Goal: Transaction & Acquisition: Purchase product/service

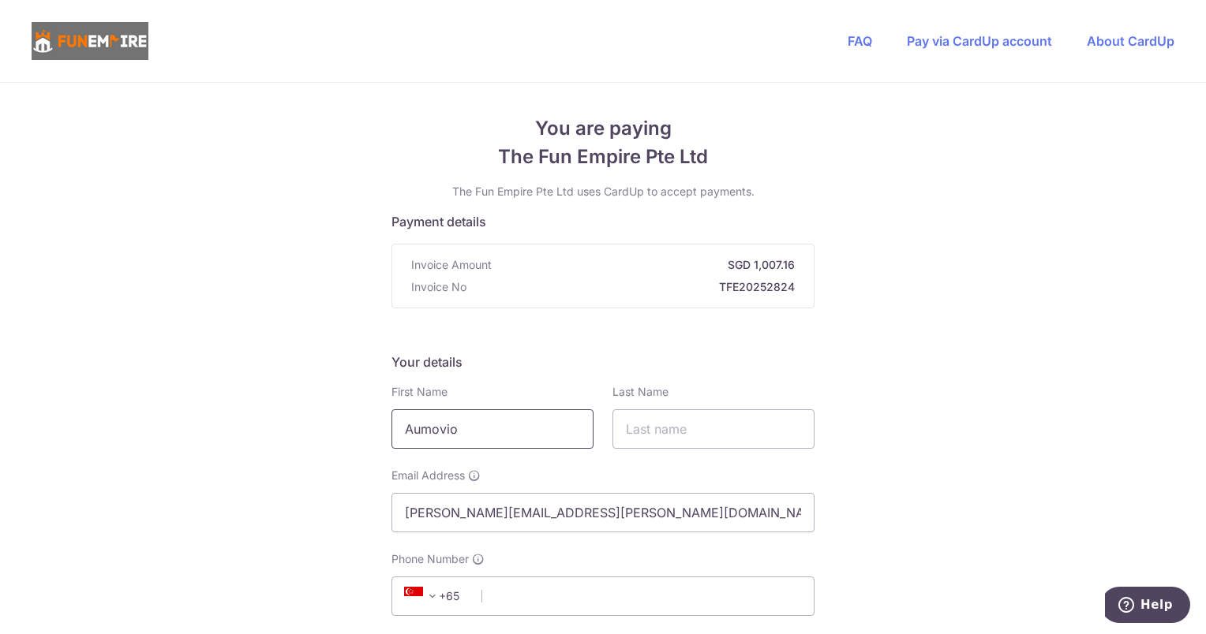
drag, startPoint x: 531, startPoint y: 432, endPoint x: 418, endPoint y: 434, distance: 112.9
click at [420, 434] on input "Aumovio" at bounding box center [492, 429] width 202 height 39
type input "A"
type input "[PERSON_NAME]"
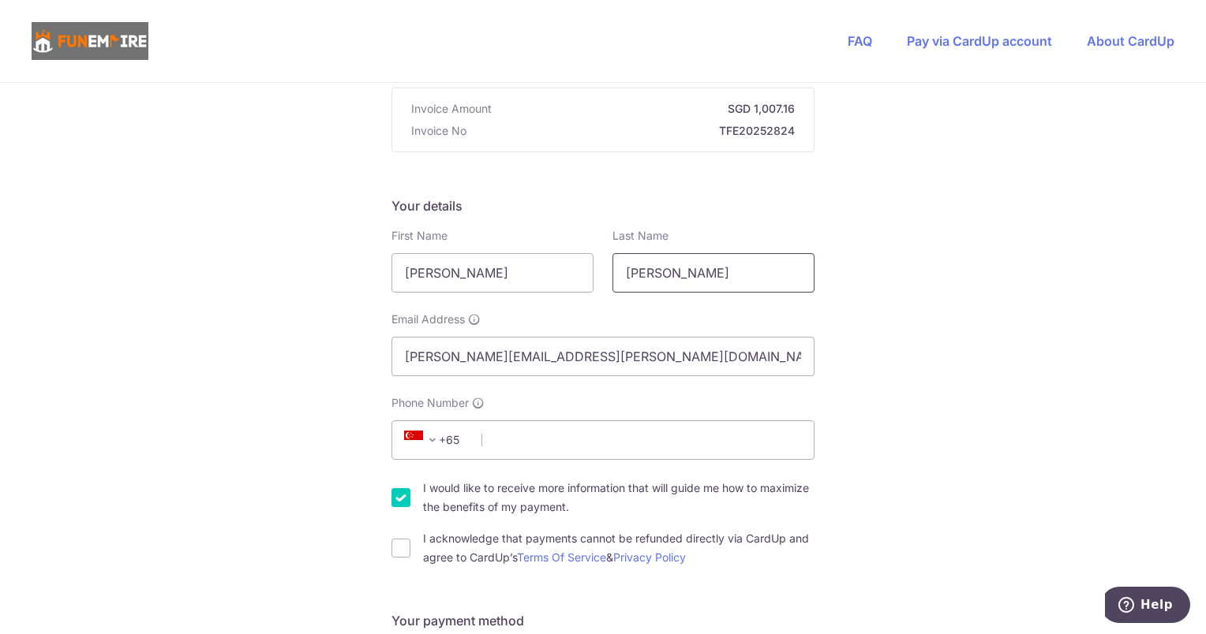
scroll to position [158, 0]
type input "[PERSON_NAME]"
click at [609, 432] on input "Phone Number" at bounding box center [602, 438] width 423 height 39
type input "81635997"
click at [393, 544] on input "I acknowledge that payments cannot be refunded directly via CardUp and agree to…" at bounding box center [400, 546] width 19 height 19
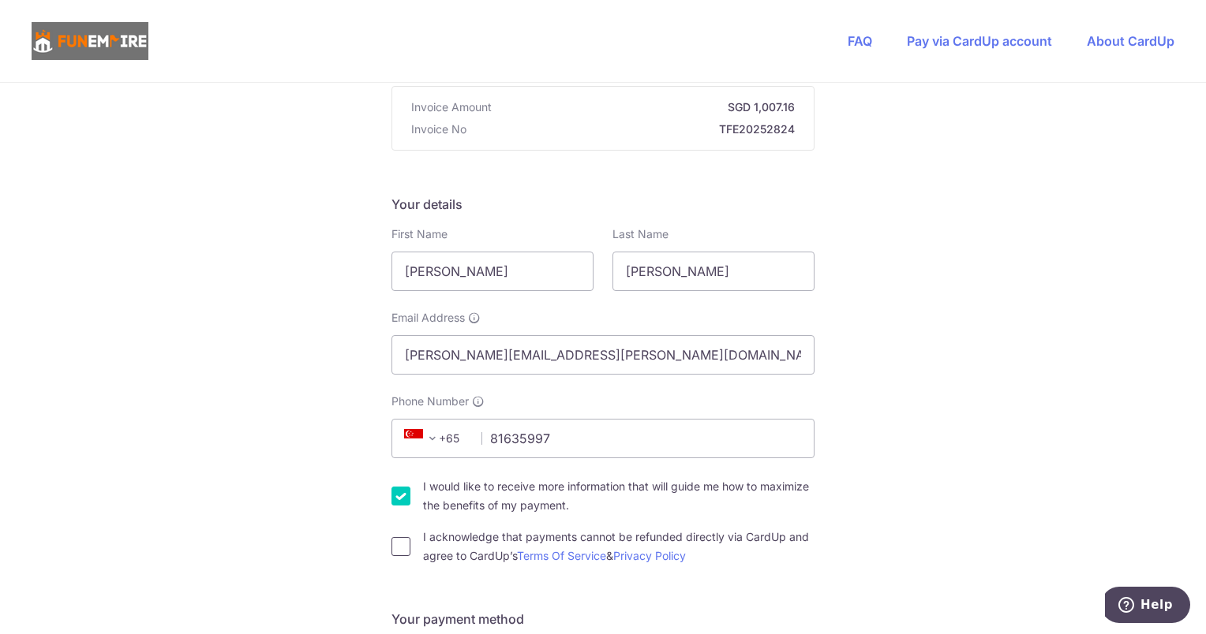
checkbox input "true"
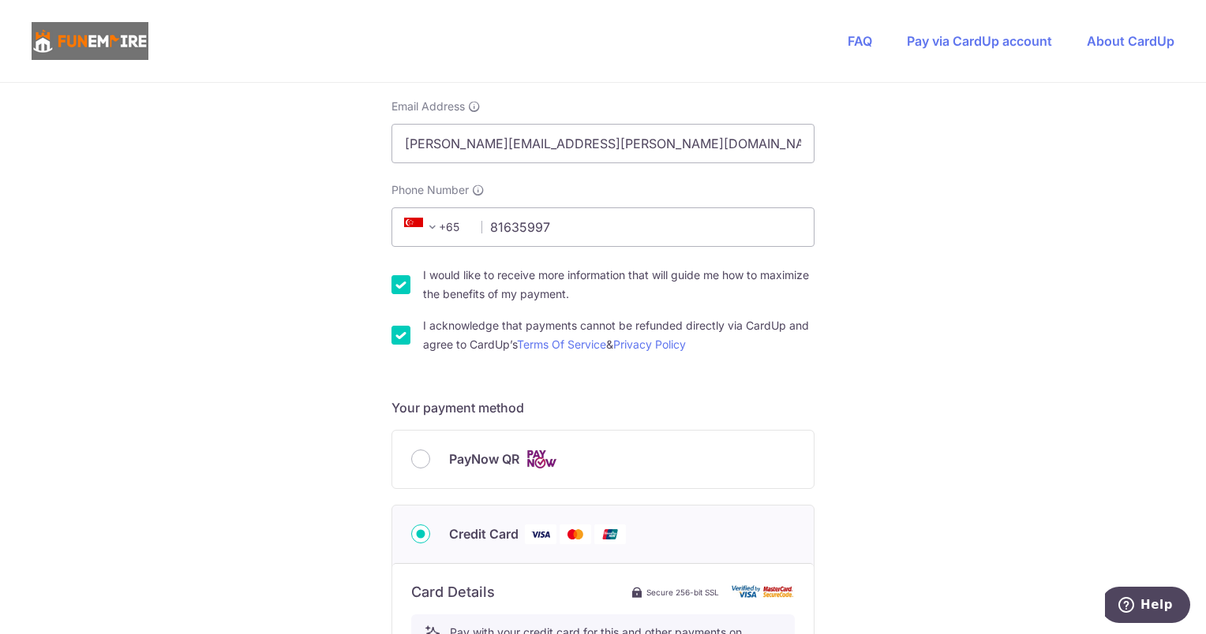
scroll to position [395, 0]
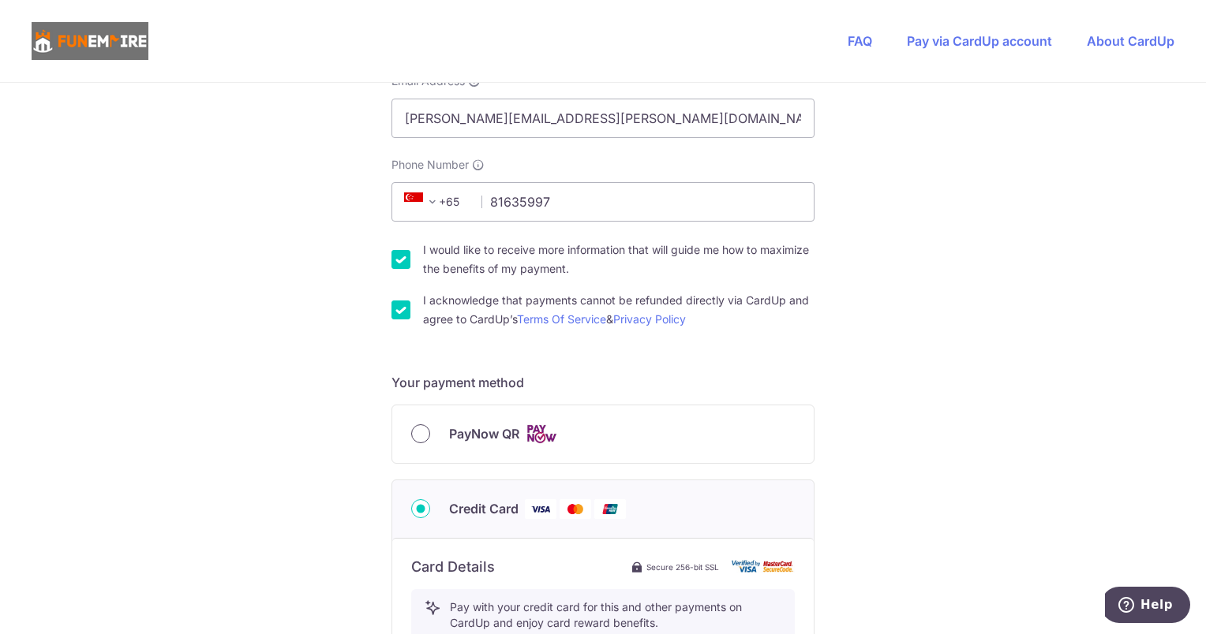
click at [422, 429] on input "PayNow QR" at bounding box center [420, 434] width 19 height 19
radio input "true"
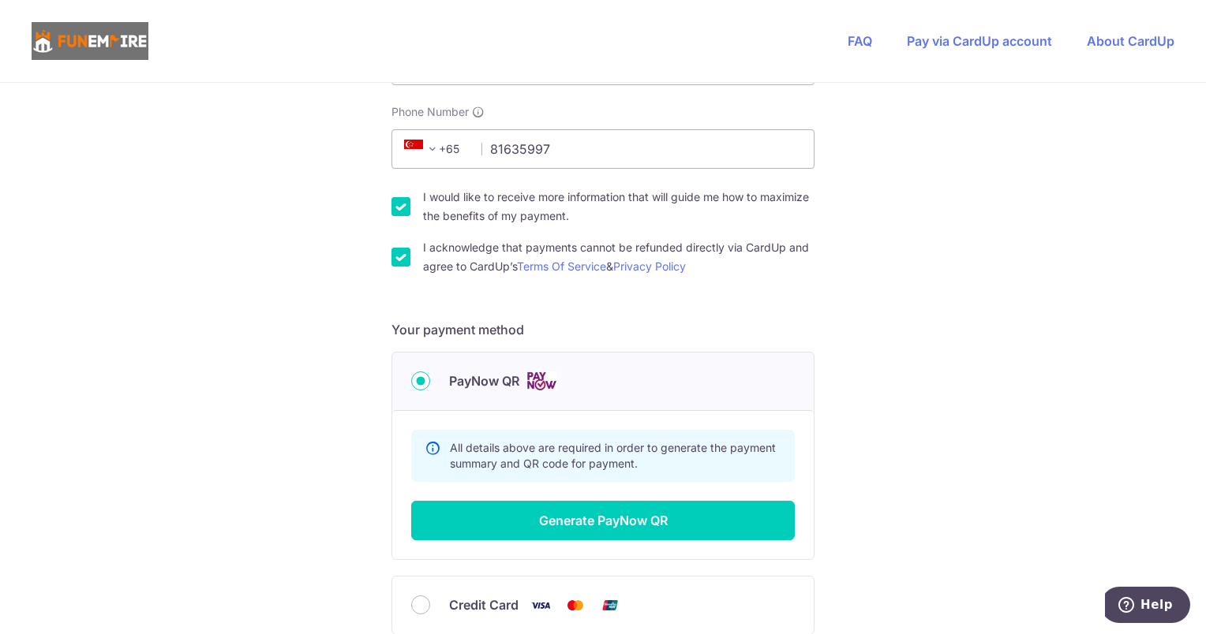
scroll to position [599, 0]
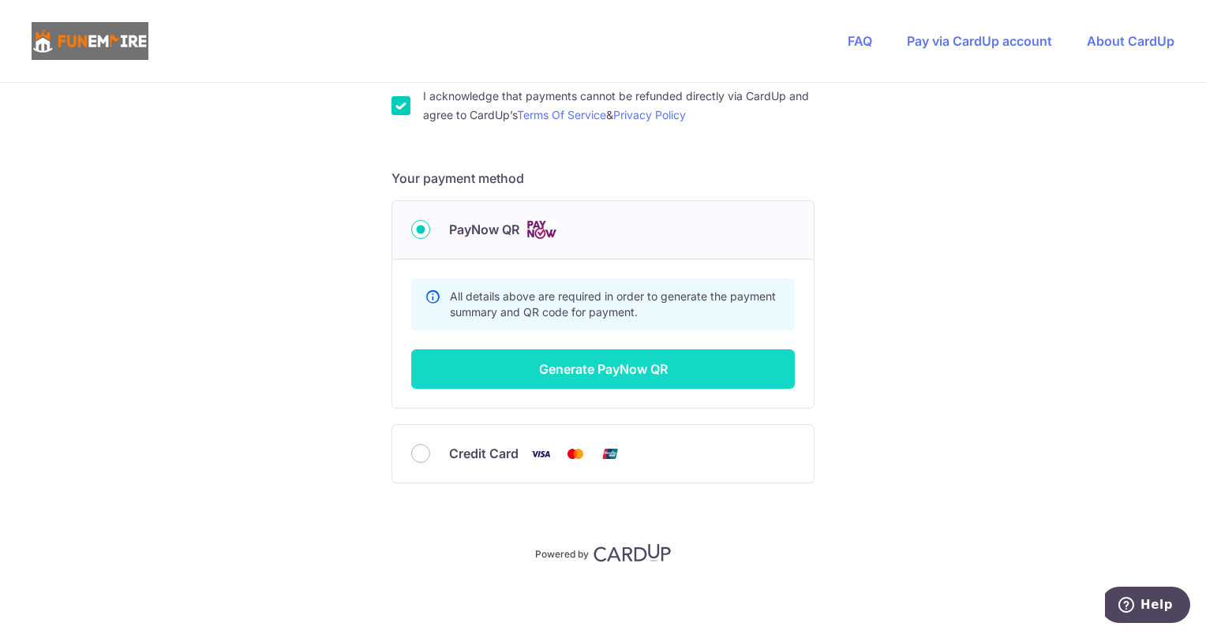
click at [603, 372] on button "Generate PayNow QR" at bounding box center [603, 369] width 384 height 39
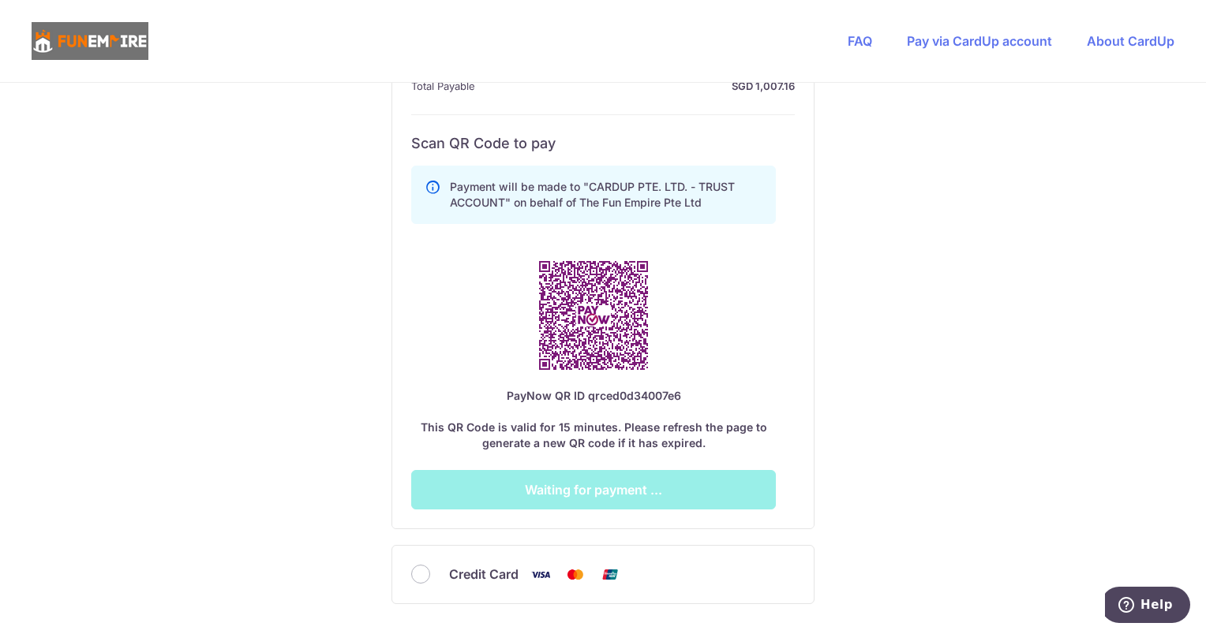
scroll to position [836, 0]
